Goal: Check status

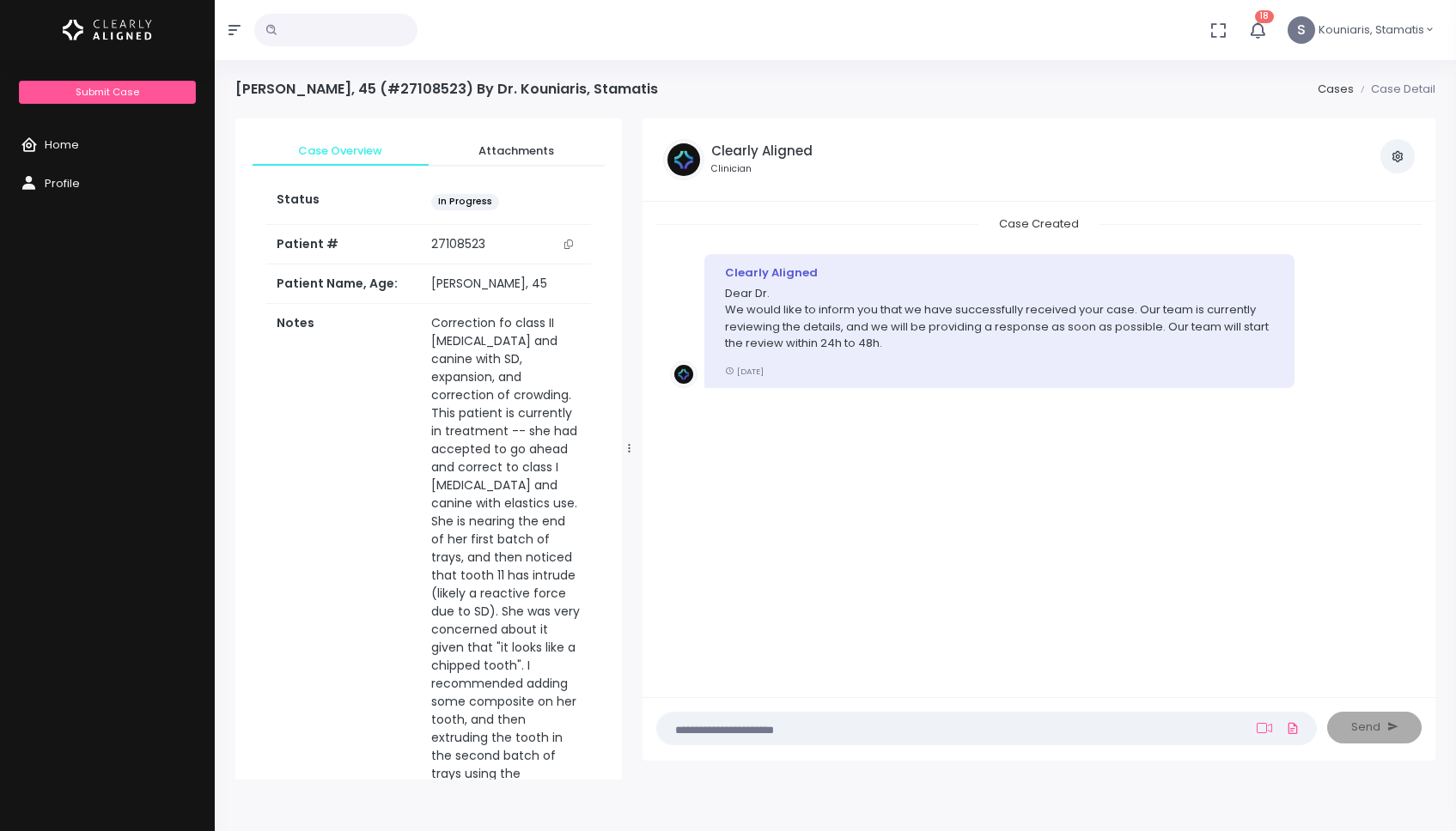
click at [776, 463] on div "Case Created Clearly Aligned Dear Dr. We would like to inform you that we have …" at bounding box center [1038, 447] width 765 height 464
click at [590, 496] on td "Correction fo class II [MEDICAL_DATA] and canine with SD, expansion, and correc…" at bounding box center [506, 639] width 170 height 671
click at [982, 509] on div "Case Created Clearly Aligned Dear Dr. We would like to inform you that we have …" at bounding box center [1038, 447] width 765 height 464
click at [727, 477] on div "Case Created Clearly Aligned Dear Dr. We would like to inform you that we have …" at bounding box center [1038, 447] width 765 height 464
click at [1261, 38] on button "18" at bounding box center [1257, 30] width 39 height 61
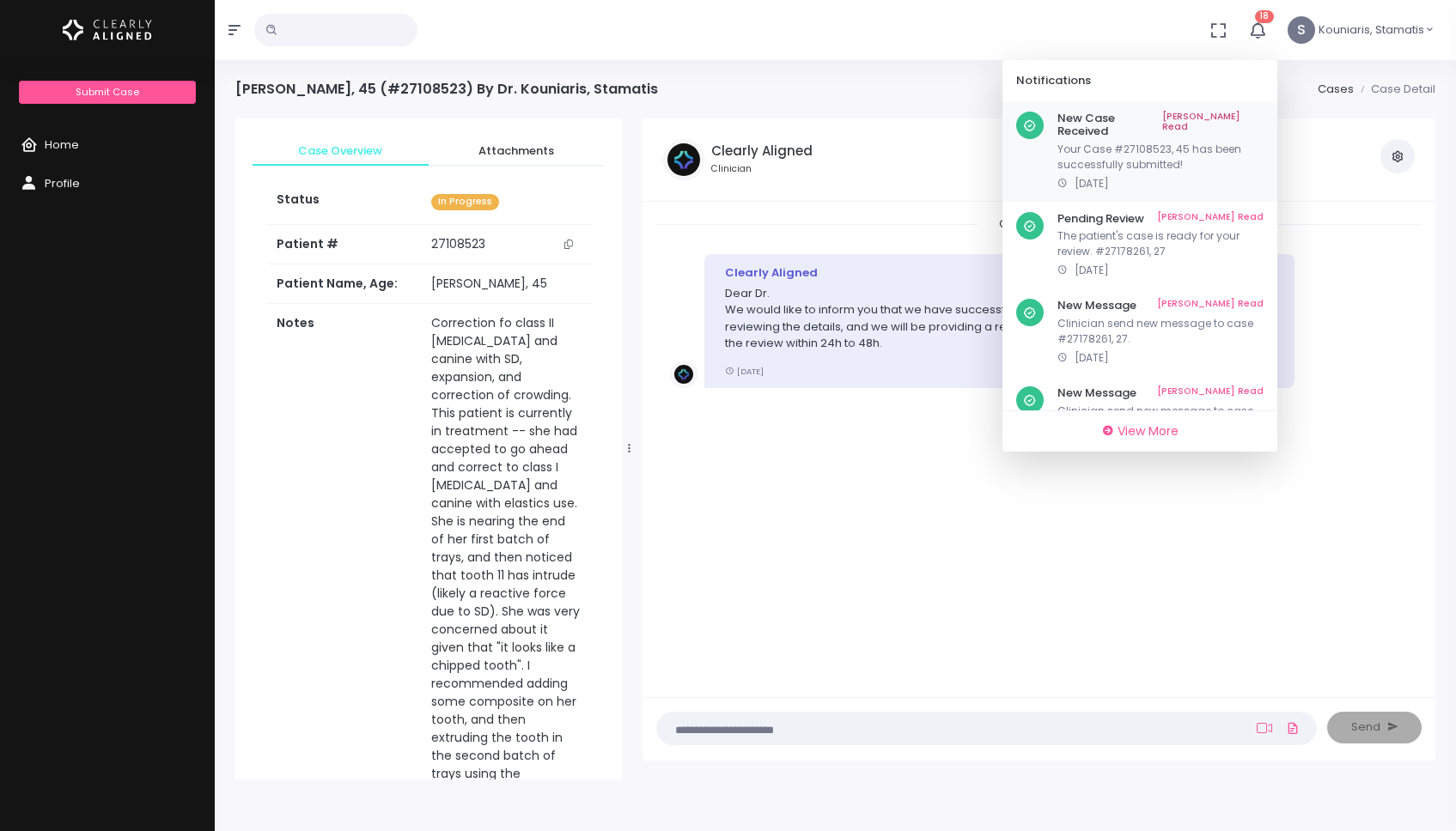
click at [1189, 142] on p "Your Case #27108523, 45 has been successfully submitted!" at bounding box center [1159, 157] width 206 height 31
click at [817, 98] on div "Anca Neascu, 45 (#27108523) By Dr. Kouniaris, Stamatis Cases Case Detail" at bounding box center [834, 100] width 1200 height 37
